Goal: Information Seeking & Learning: Learn about a topic

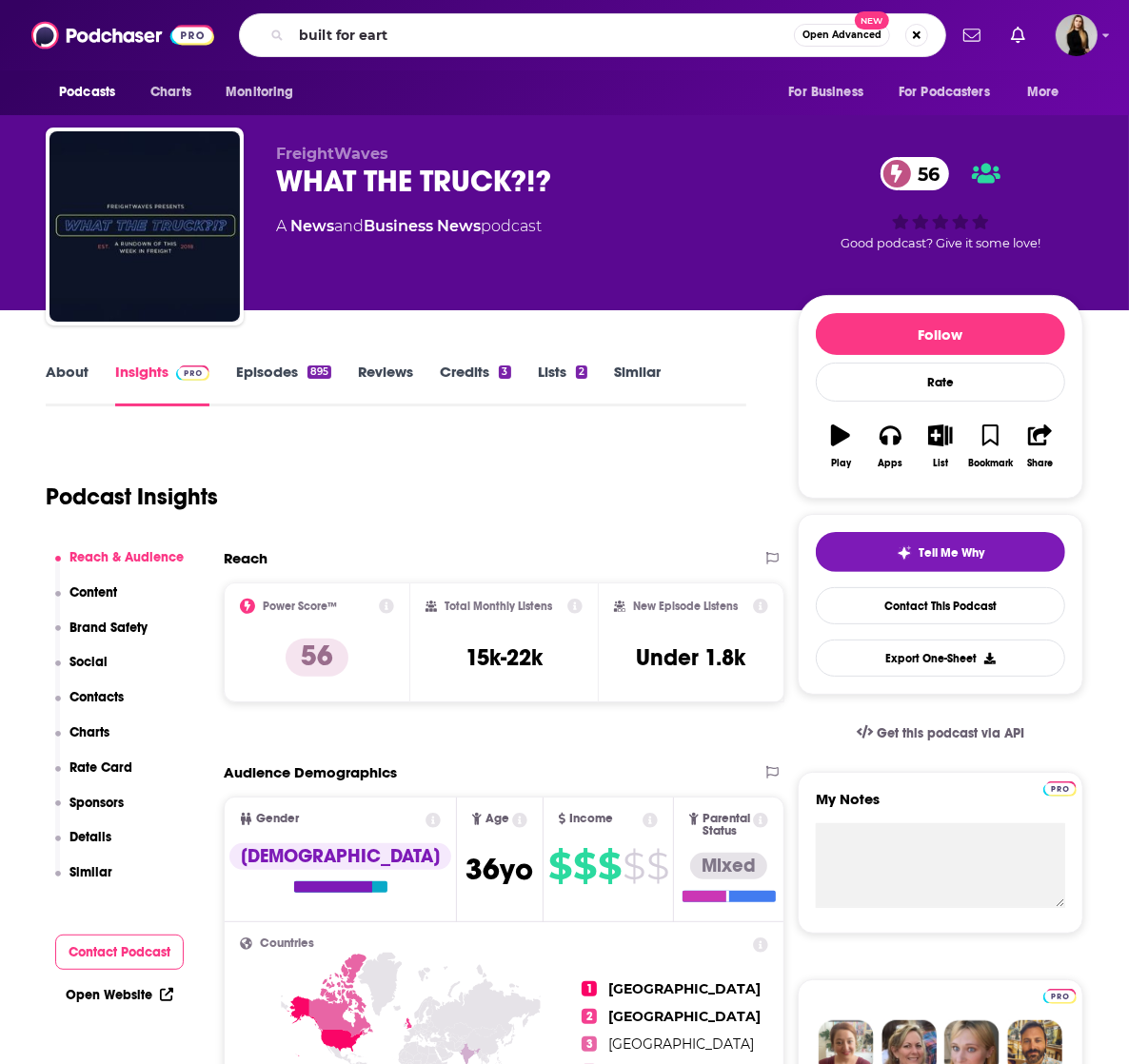
type input "built for earth"
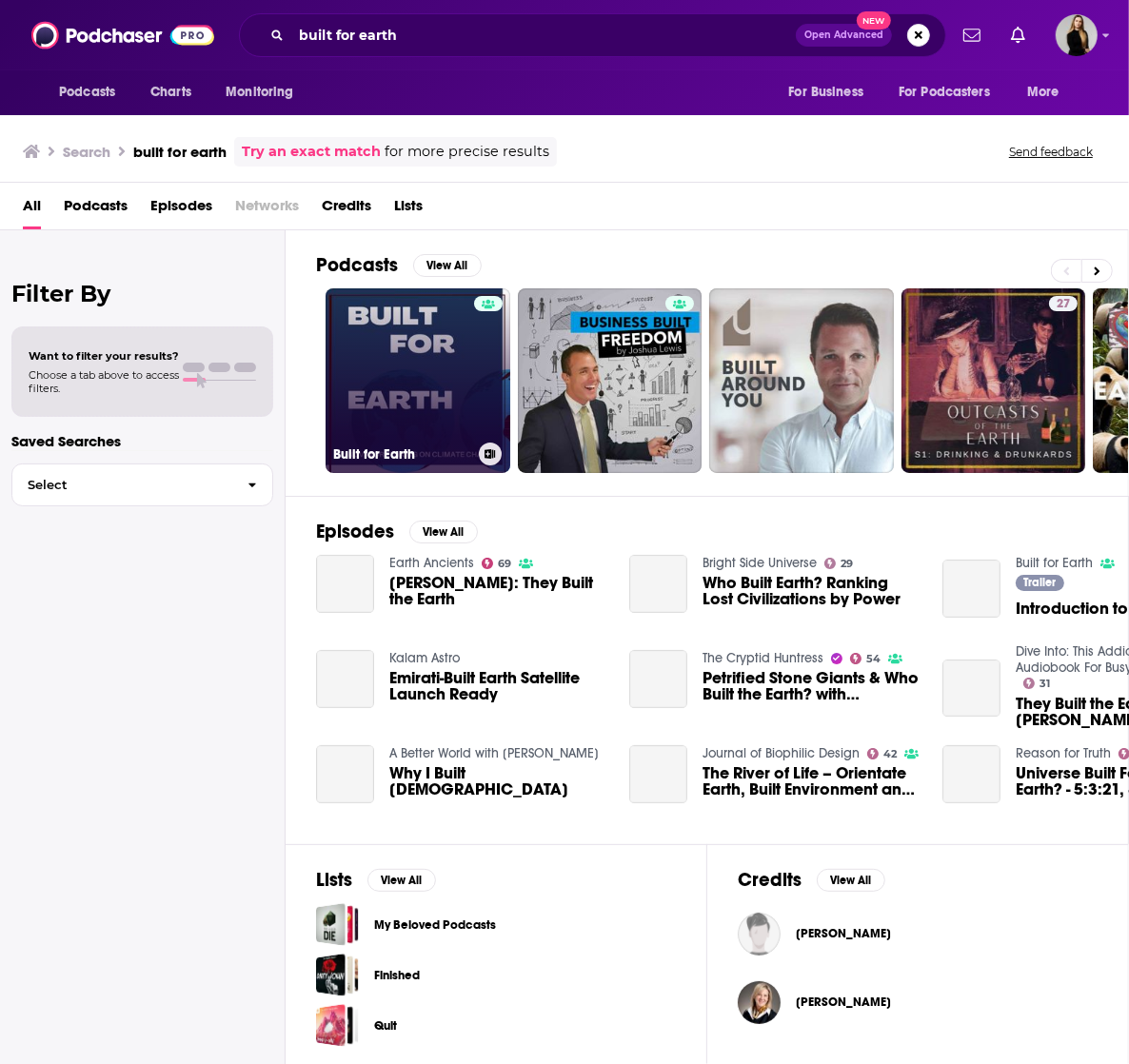
click at [446, 425] on link "Built for Earth" at bounding box center [417, 380] width 185 height 185
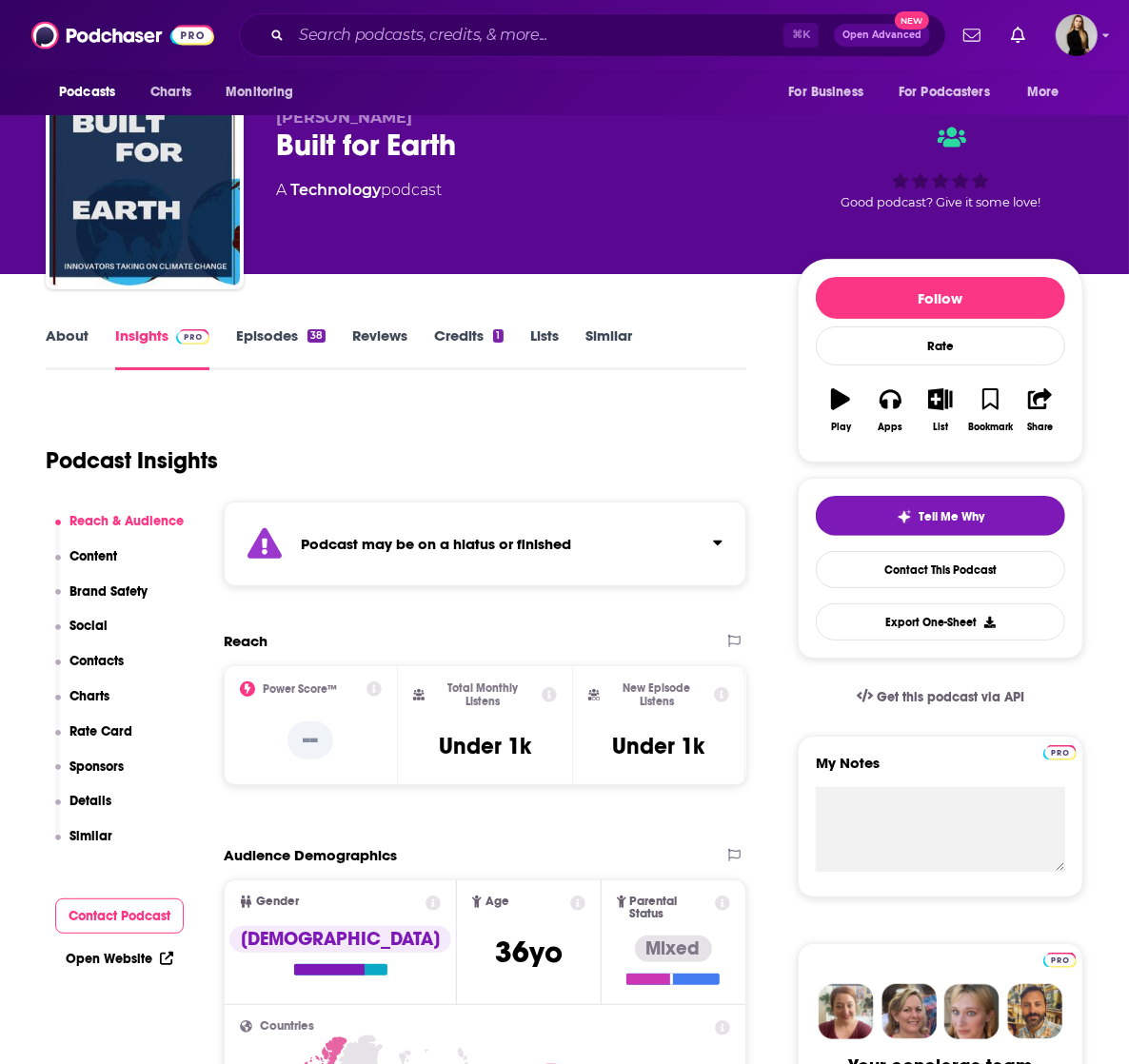
scroll to position [40, 0]
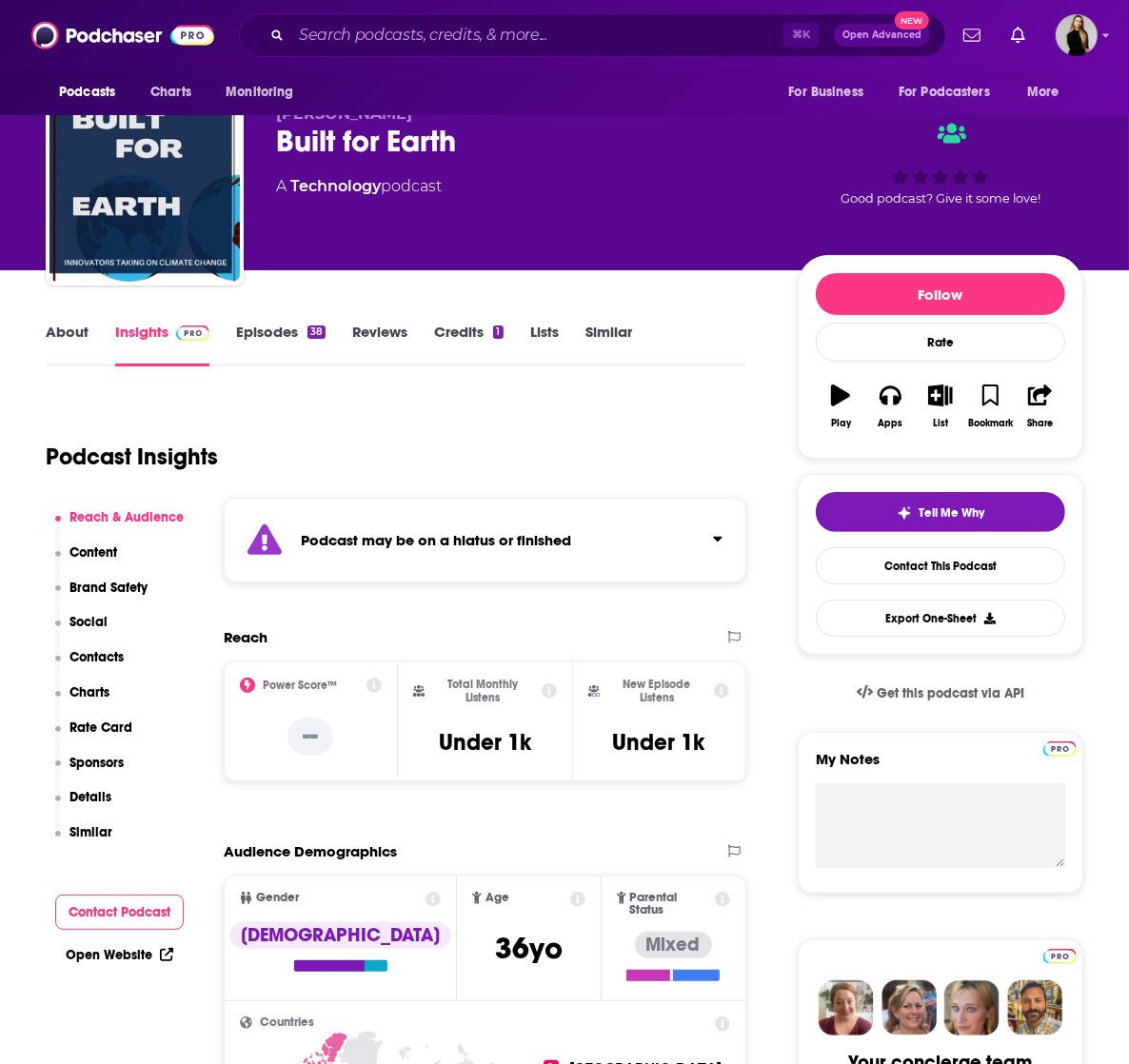
click at [312, 331] on div "38" at bounding box center [317, 333] width 18 height 14
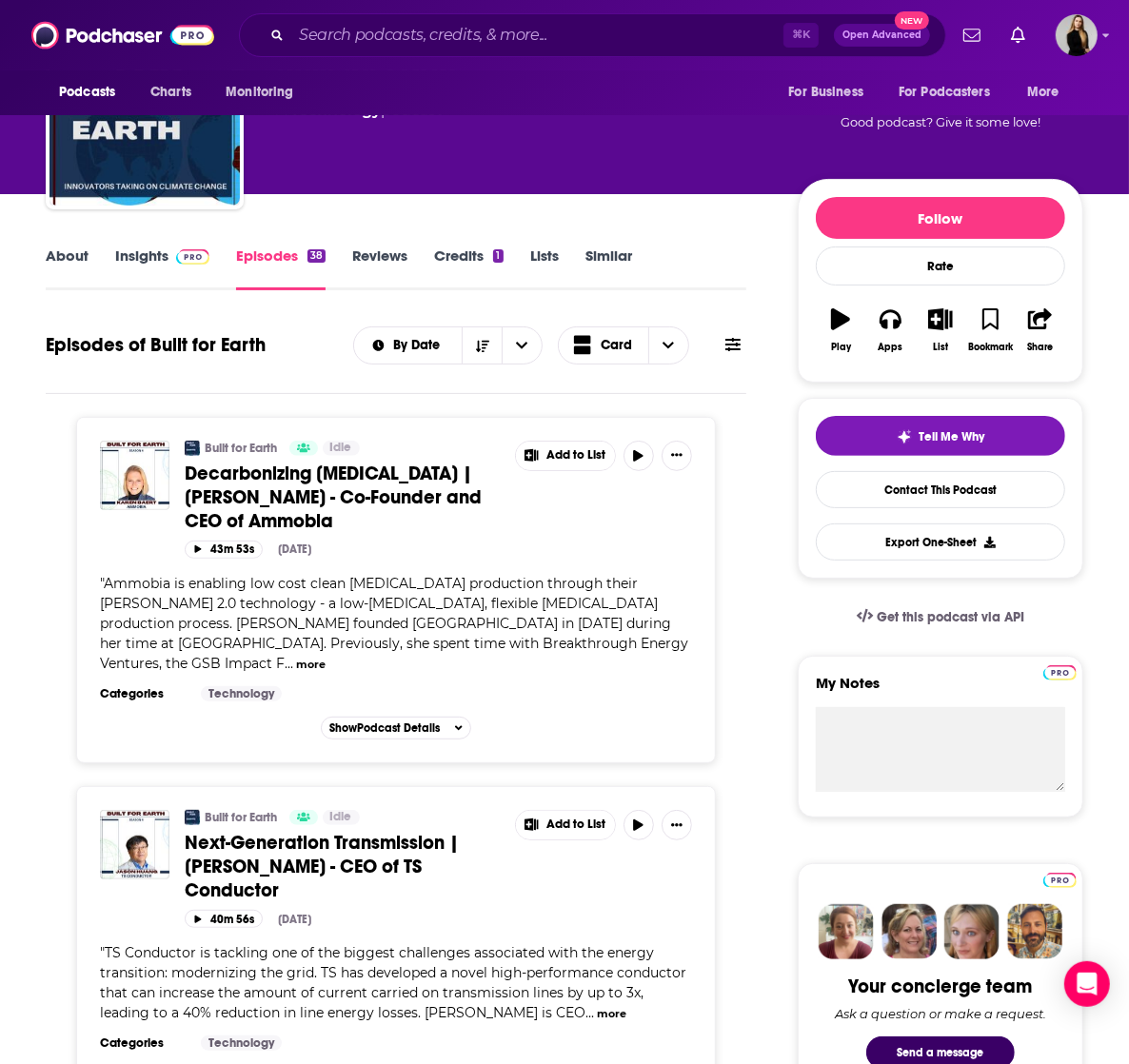
scroll to position [117, 0]
